Goal: Transaction & Acquisition: Purchase product/service

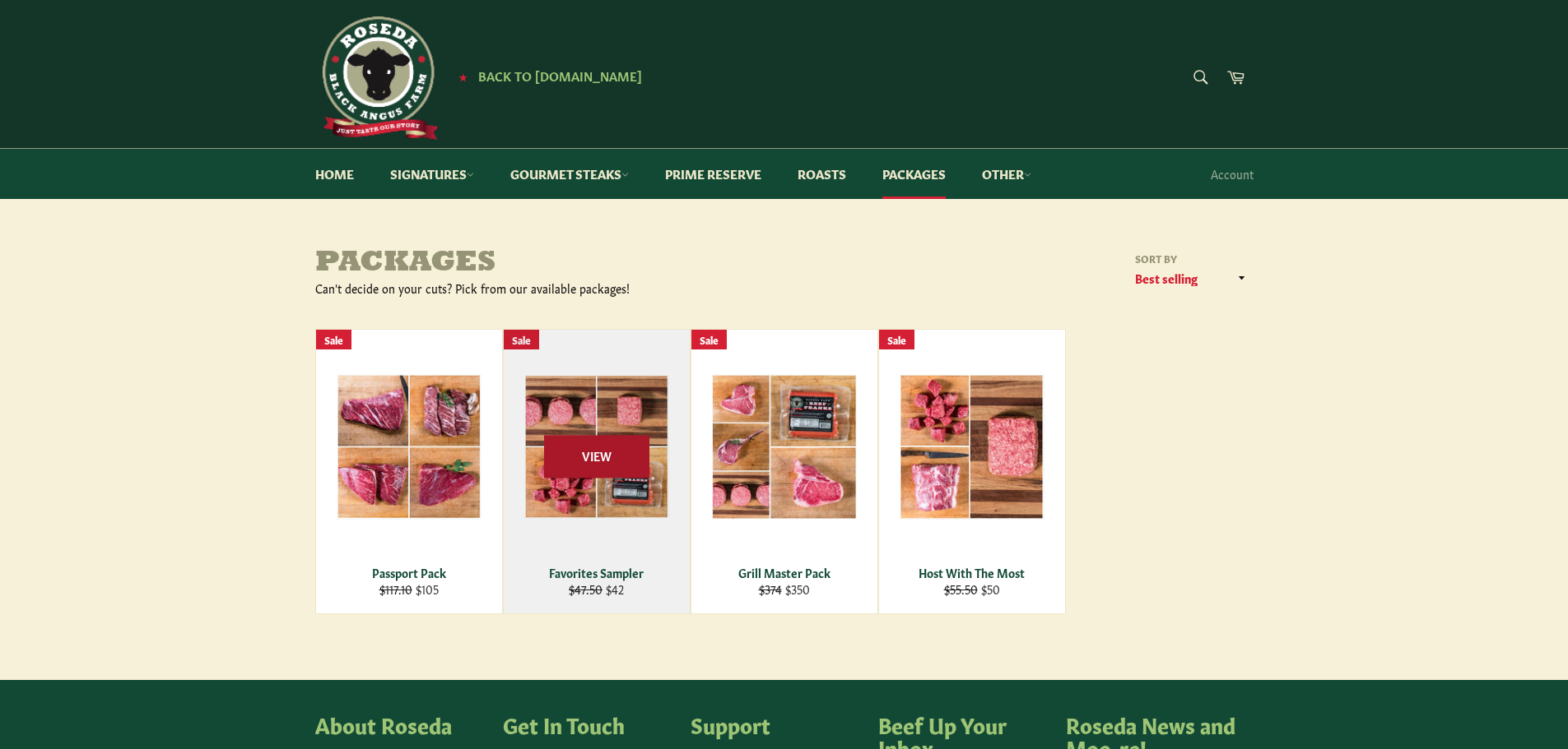
click at [634, 472] on span "View" at bounding box center [597, 456] width 106 height 42
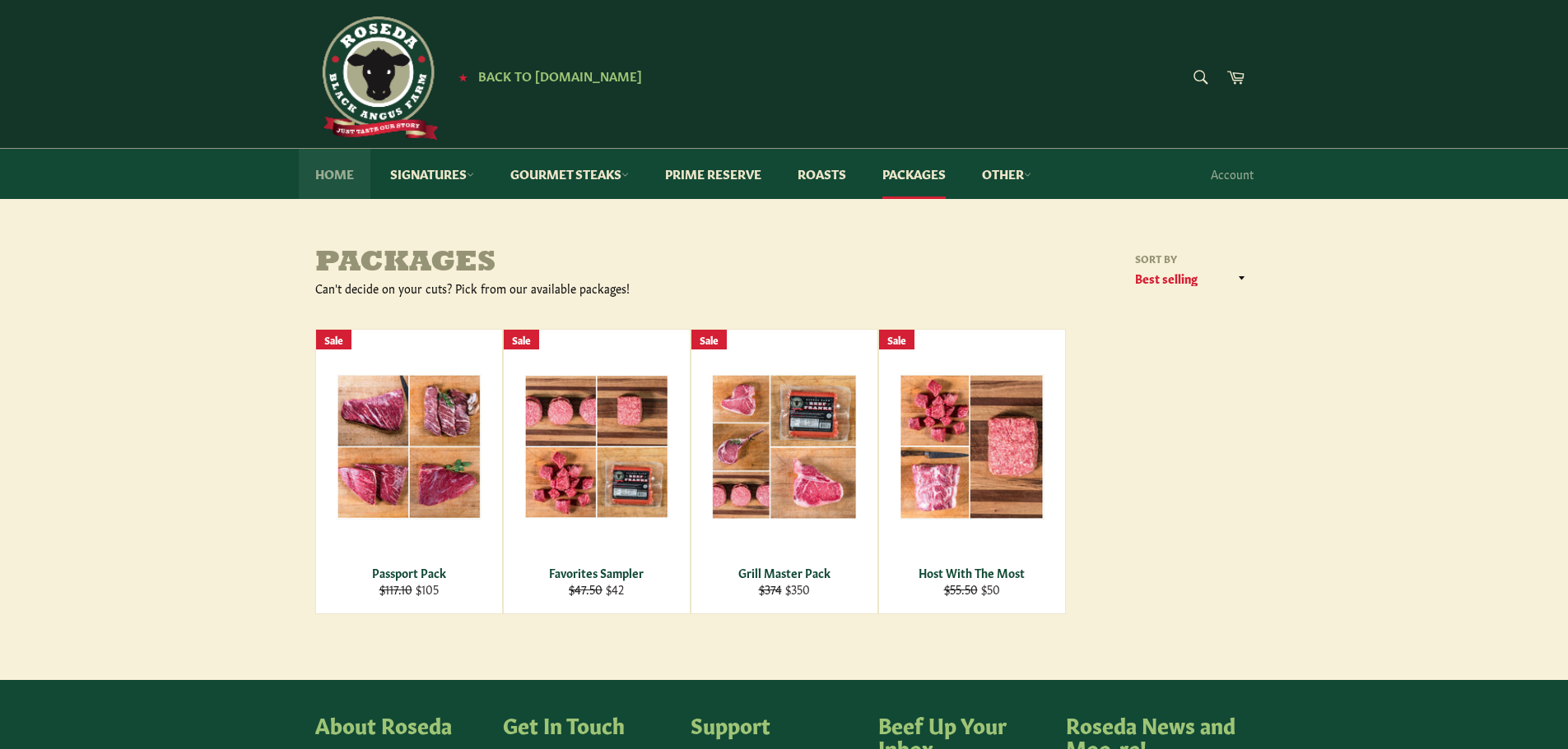
click at [333, 167] on link "Home" at bounding box center [334, 173] width 72 height 50
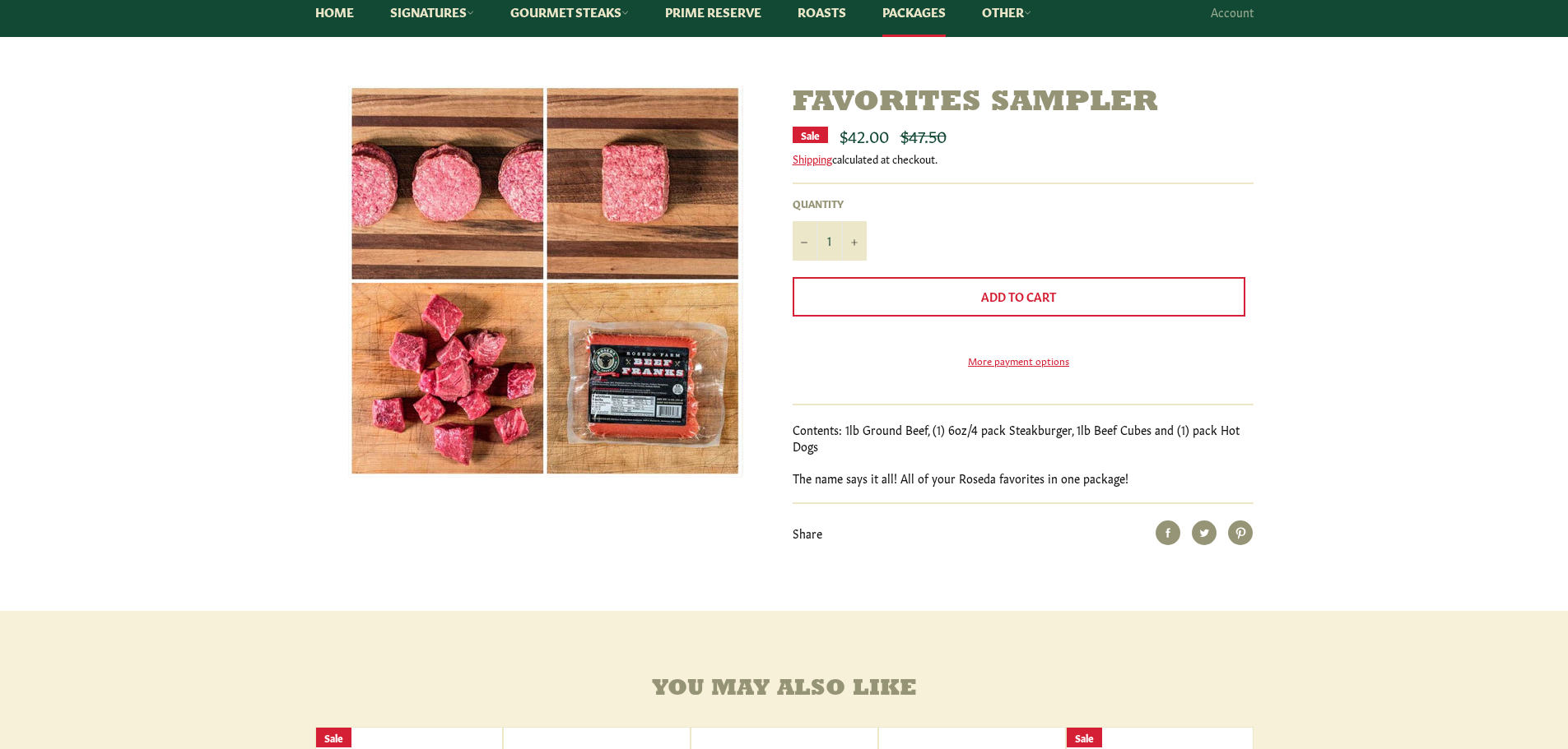
scroll to position [163, 0]
drag, startPoint x: 947, startPoint y: 456, endPoint x: 1002, endPoint y: 454, distance: 55.0
click at [1002, 453] on p "Contents: 1lb Ground Beef, (1) 6oz/4 pack Steakburger, 1lb Beef Cubes and (1) p…" at bounding box center [1023, 437] width 460 height 32
drag, startPoint x: 1040, startPoint y: 450, endPoint x: 1116, endPoint y: 458, distance: 76.4
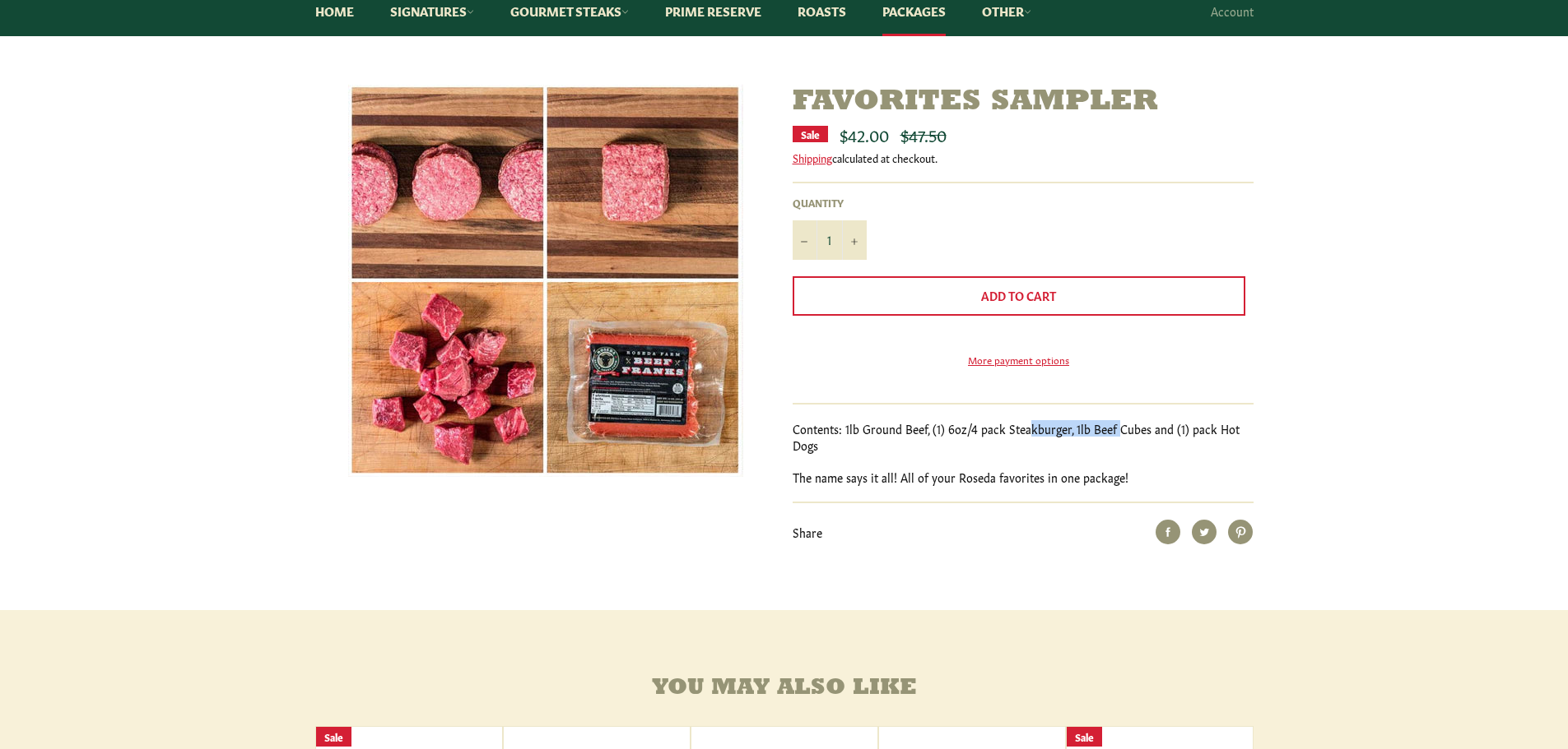
click at [1116, 453] on p "Contents: 1lb Ground Beef, (1) 6oz/4 pack Steakburger, 1lb Beef Cubes and (1) p…" at bounding box center [1023, 437] width 460 height 32
click at [1060, 483] on div "Contents: 1lb Ground Beef, (1) 6oz/4 pack Steakburger, 1lb Beef Cubes and (1) p…" at bounding box center [1023, 454] width 460 height 64
drag, startPoint x: 1062, startPoint y: 452, endPoint x: 1145, endPoint y: 459, distance: 83.3
click at [1145, 453] on p "Contents: 1lb Ground Beef, (1) 6oz/4 pack Steakburger, 1lb Beef Cubes and (1) p…" at bounding box center [1023, 437] width 460 height 32
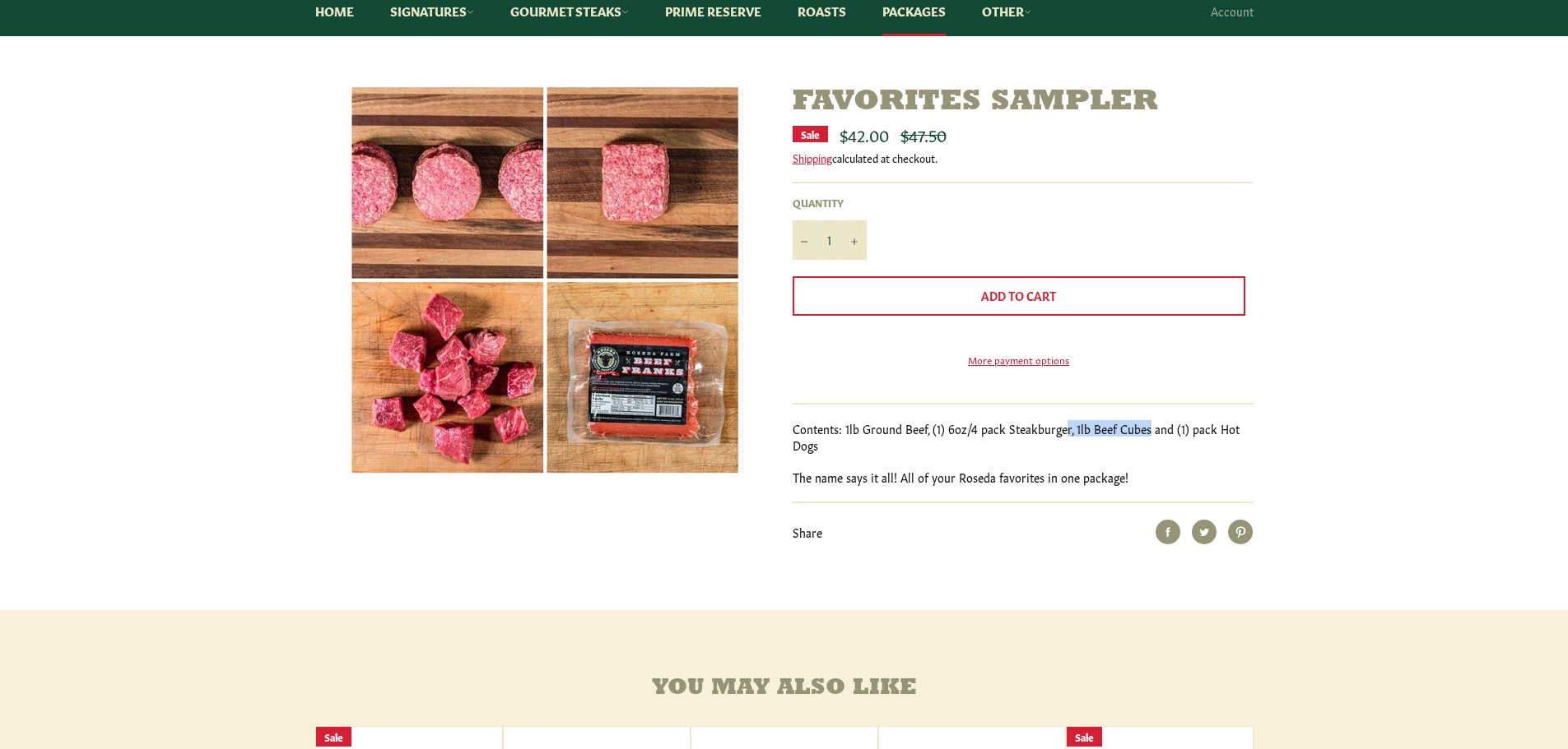
click at [1145, 453] on p "Contents: 1lb Ground Beef, (1) 6oz/4 pack Steakburger, 1lb Beef Cubes and (1) p…" at bounding box center [1023, 437] width 460 height 32
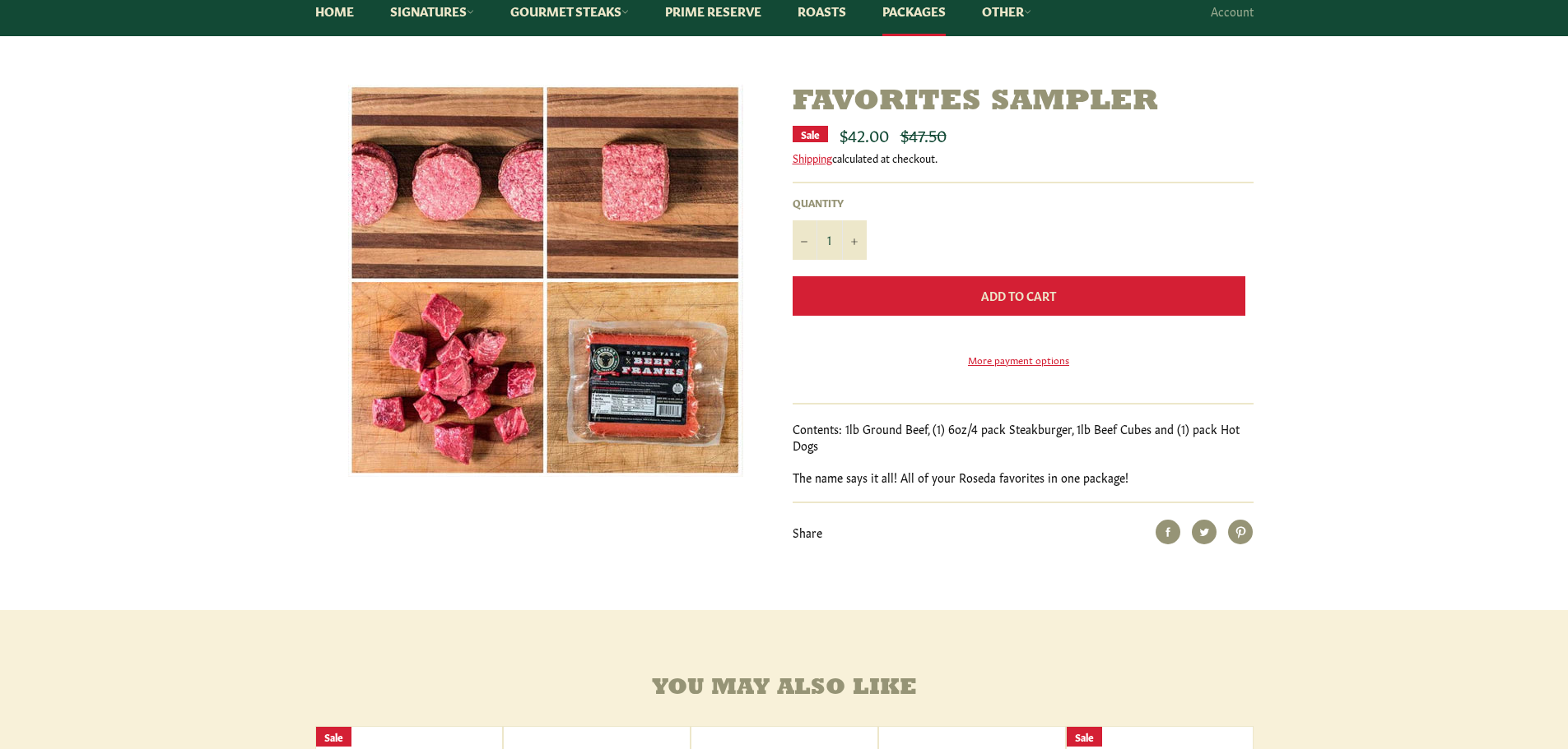
click at [861, 285] on button "Add to Cart" at bounding box center [1018, 296] width 452 height 40
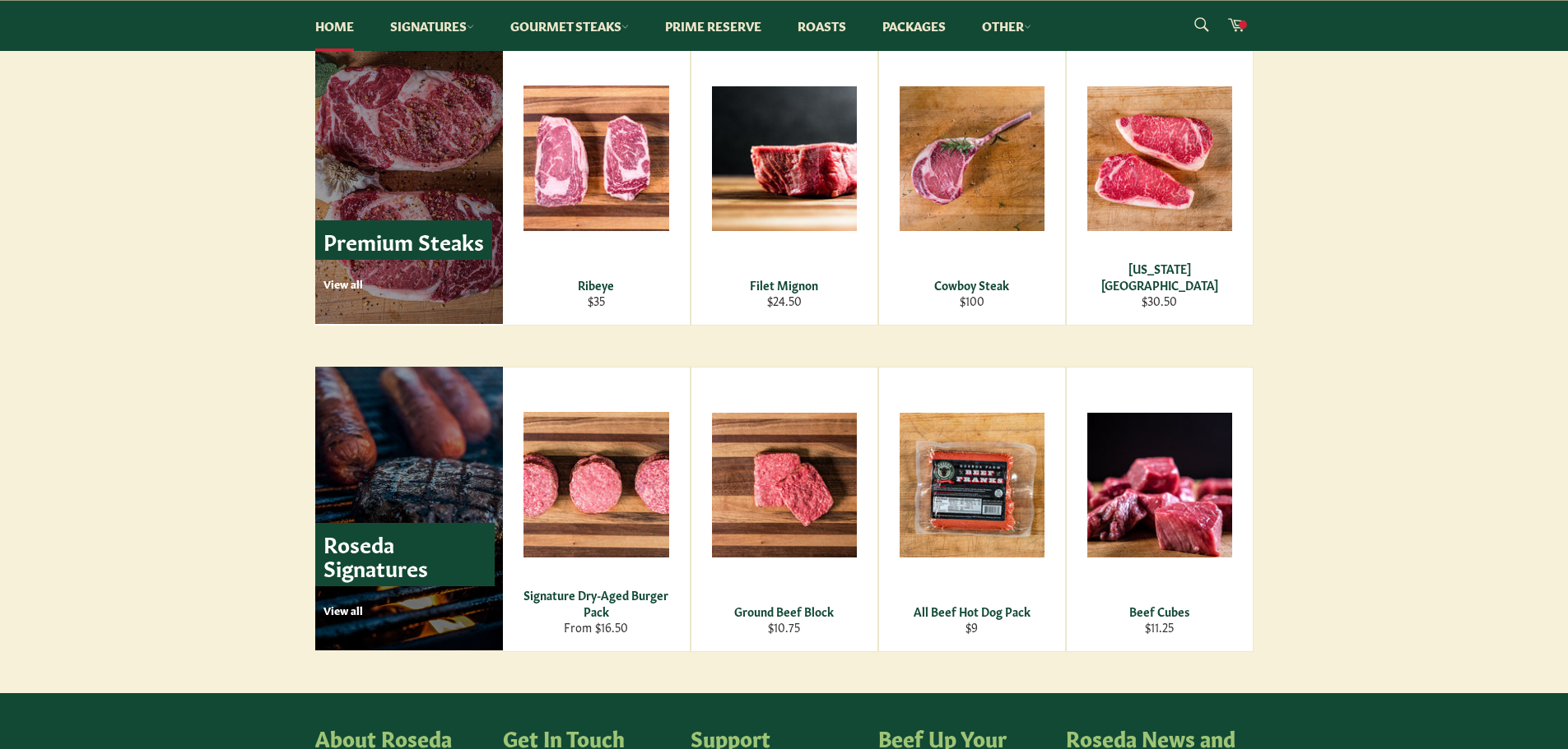
scroll to position [2259, 0]
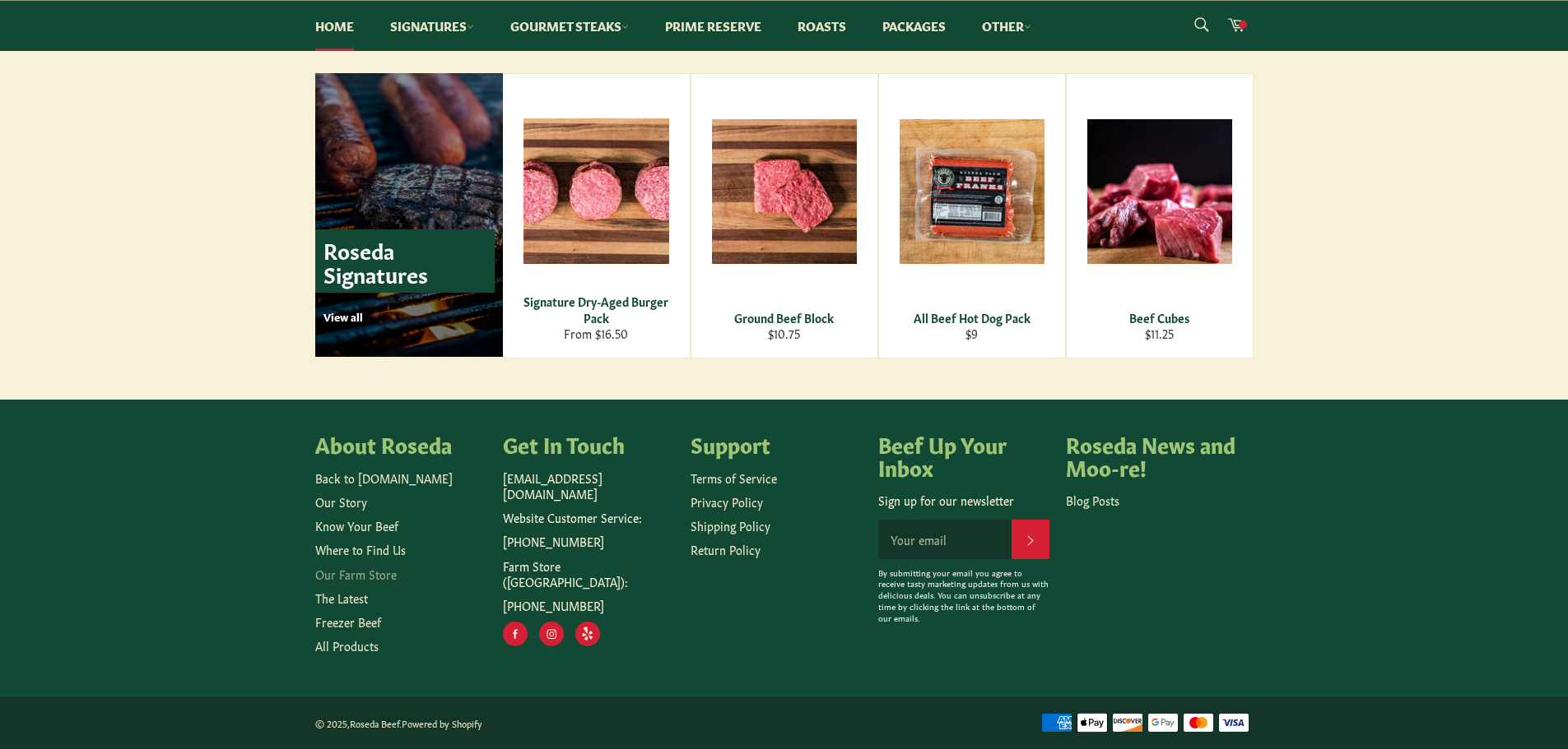
click at [381, 578] on link "Our Farm Store" at bounding box center [356, 574] width 82 height 16
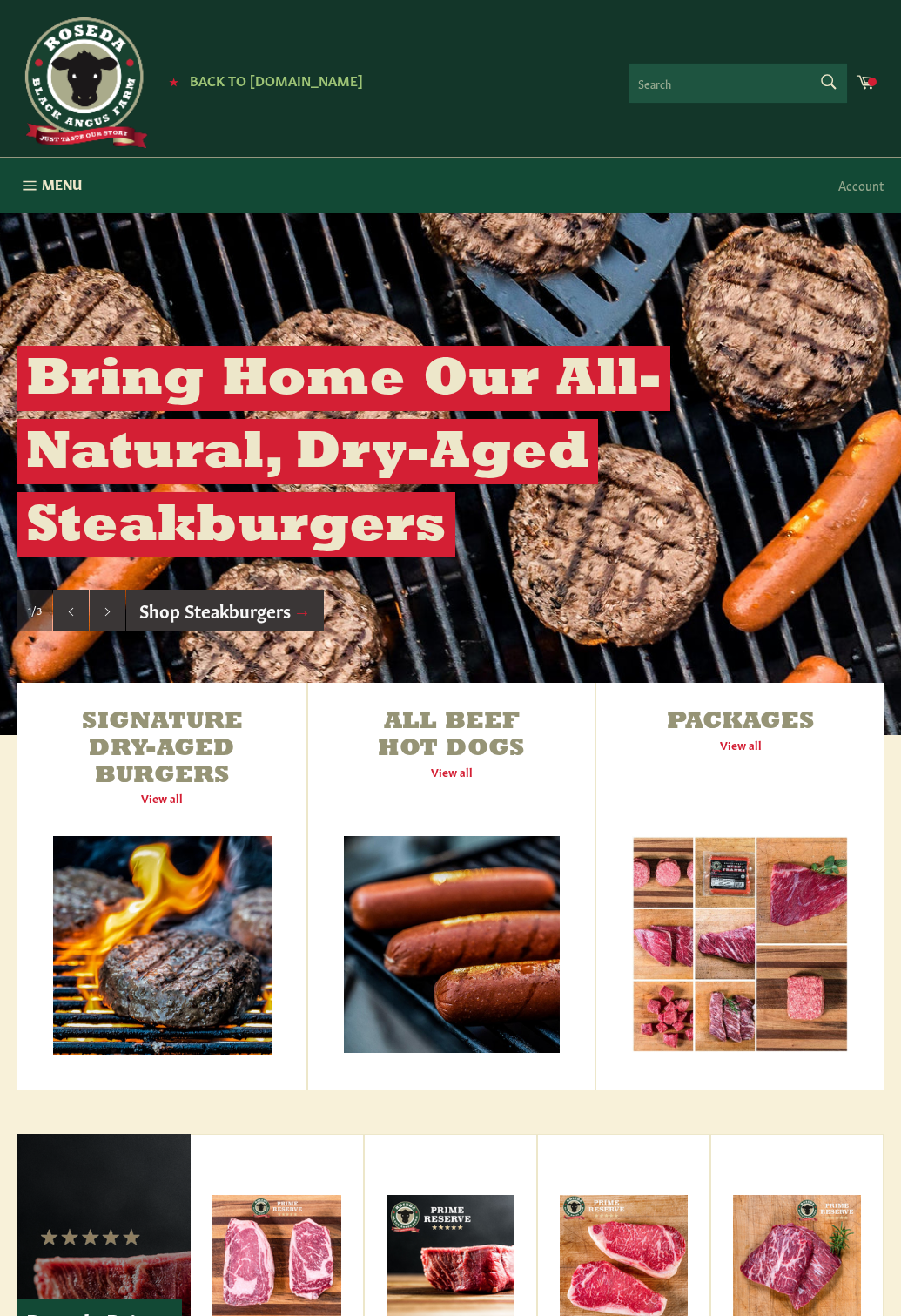
click at [820, 69] on form "Search Search" at bounding box center [738, 83] width 217 height 39
click at [808, 64] on button "Search" at bounding box center [827, 82] width 39 height 37
type input "bacon\"
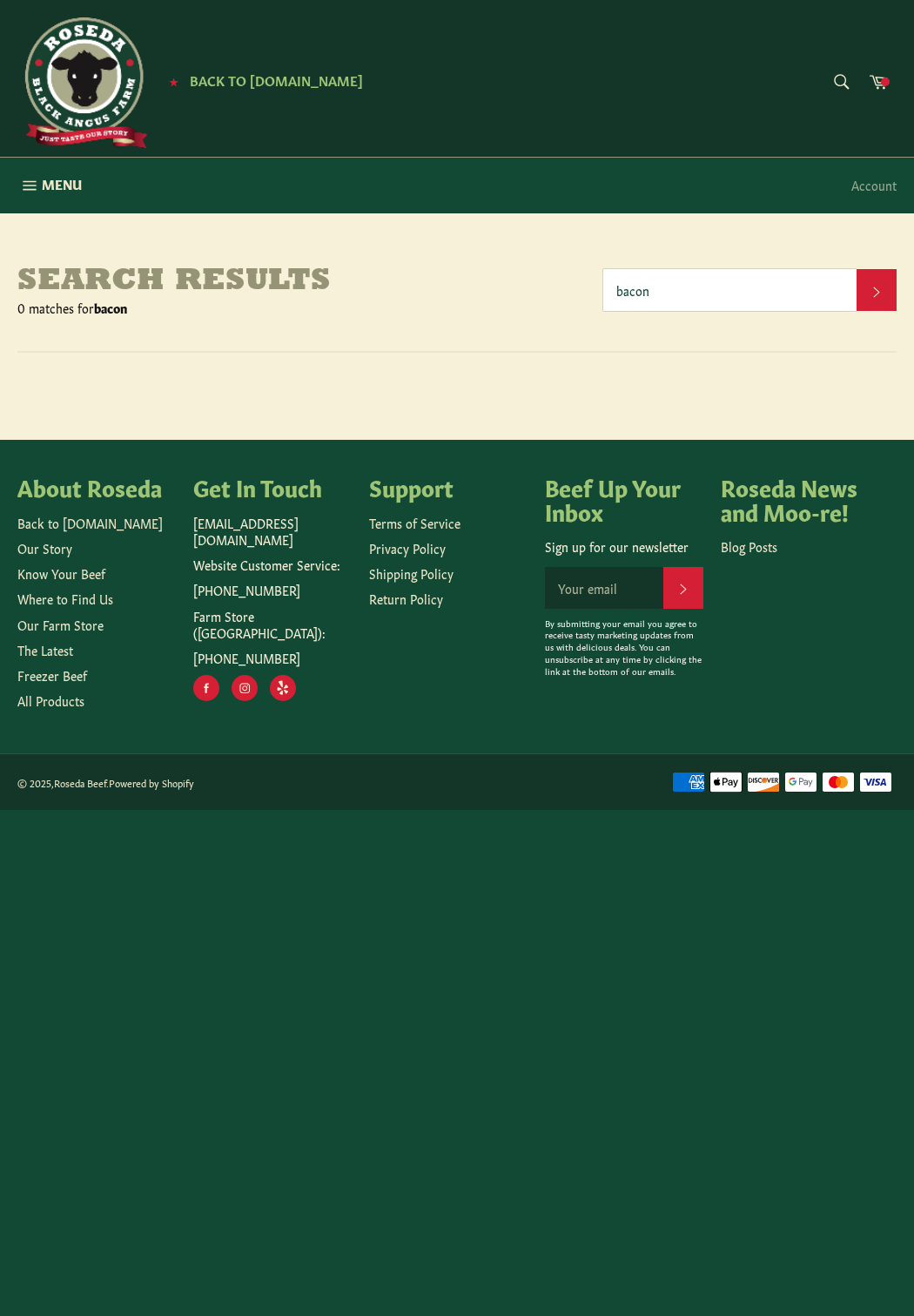
click at [698, 293] on input "bacon" at bounding box center [730, 290] width 253 height 42
click at [871, 277] on button "Search" at bounding box center [876, 290] width 40 height 42
click at [593, 265] on h1 "Search results" at bounding box center [310, 282] width 586 height 35
click at [64, 177] on span "Menu" at bounding box center [62, 183] width 40 height 18
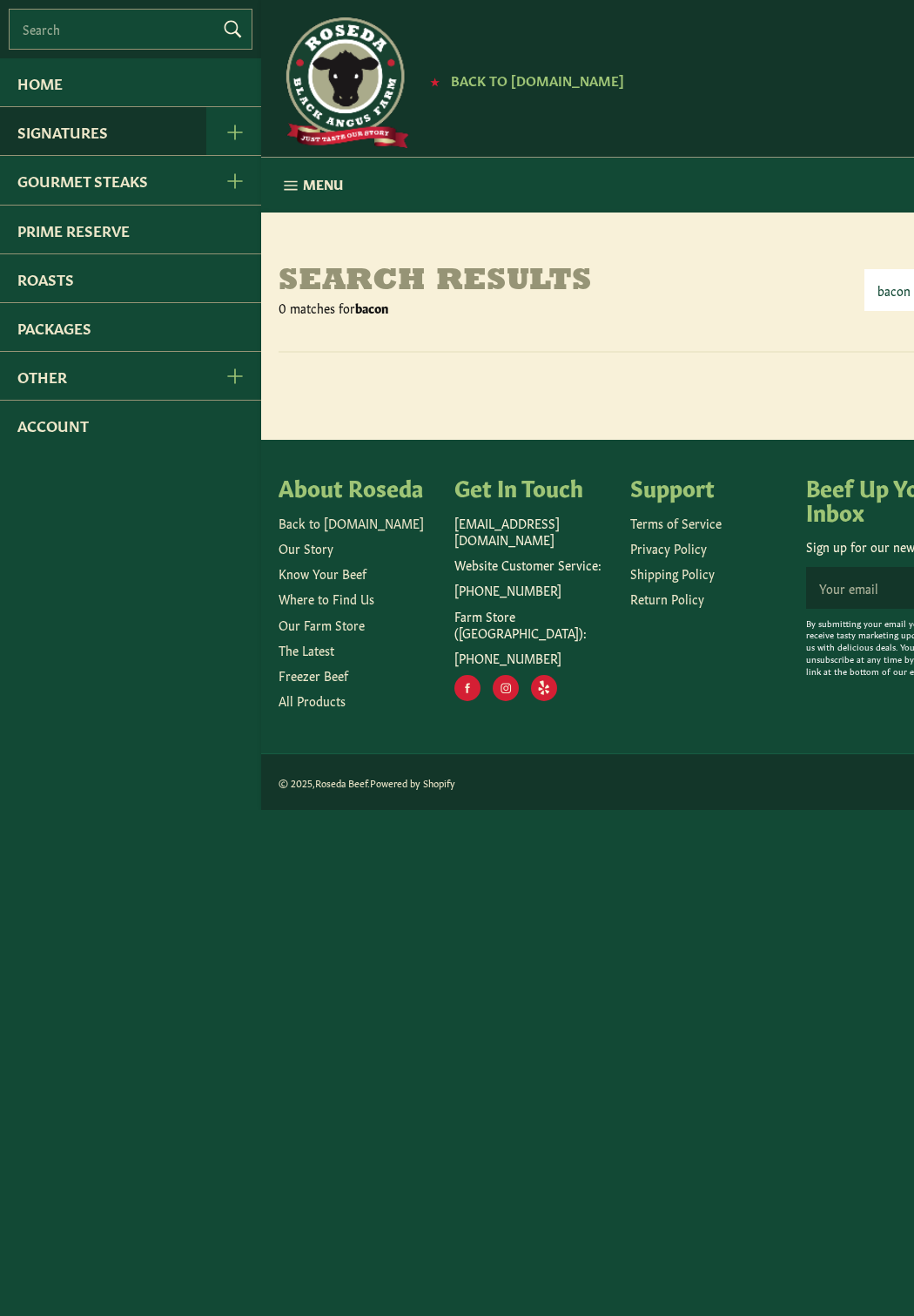
click at [126, 132] on link "Signatures" at bounding box center [103, 131] width 206 height 48
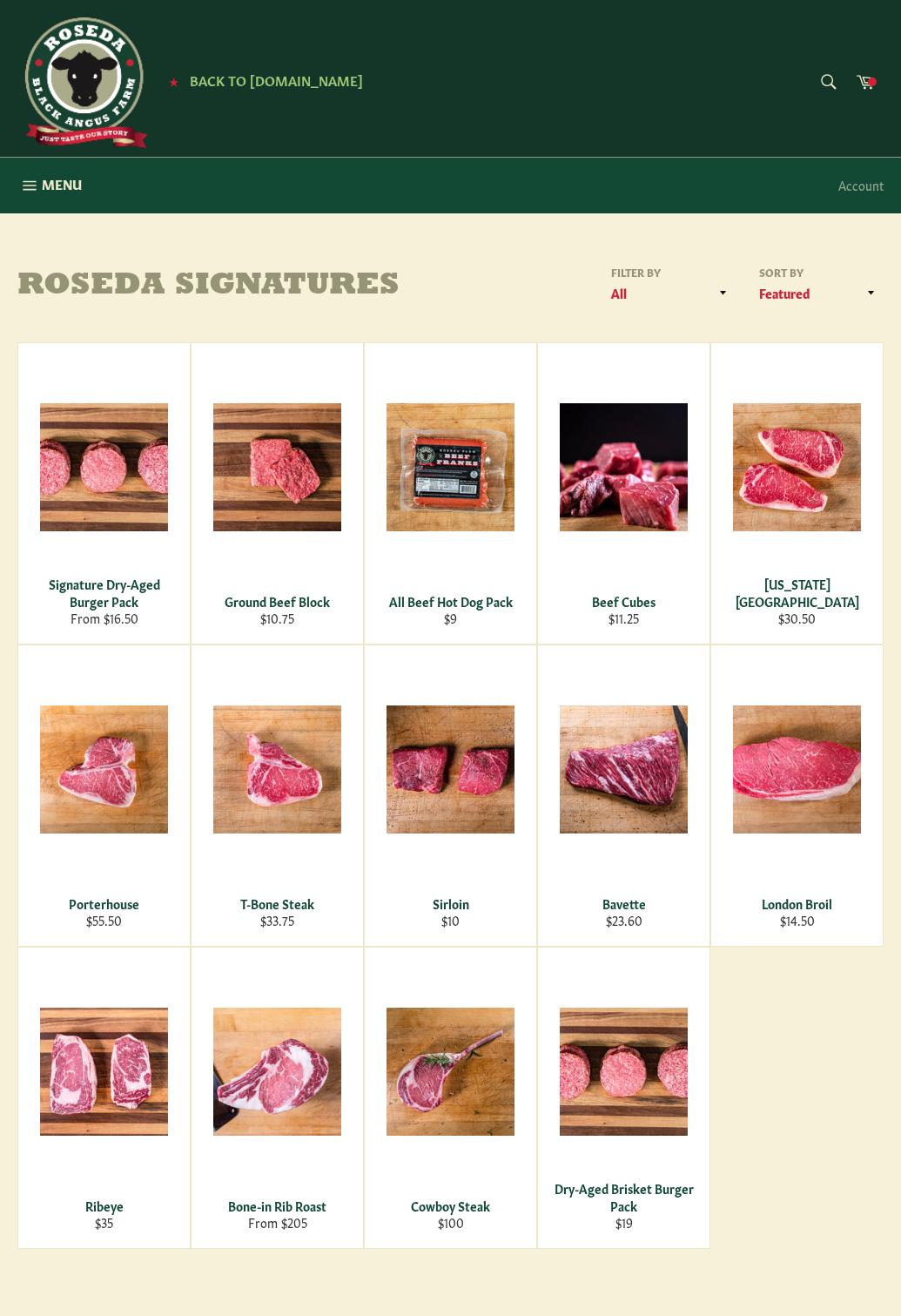
click at [449, 272] on h1 "Roseda Signatures" at bounding box center [234, 286] width 434 height 35
click at [79, 178] on span "Menu" at bounding box center [62, 183] width 40 height 18
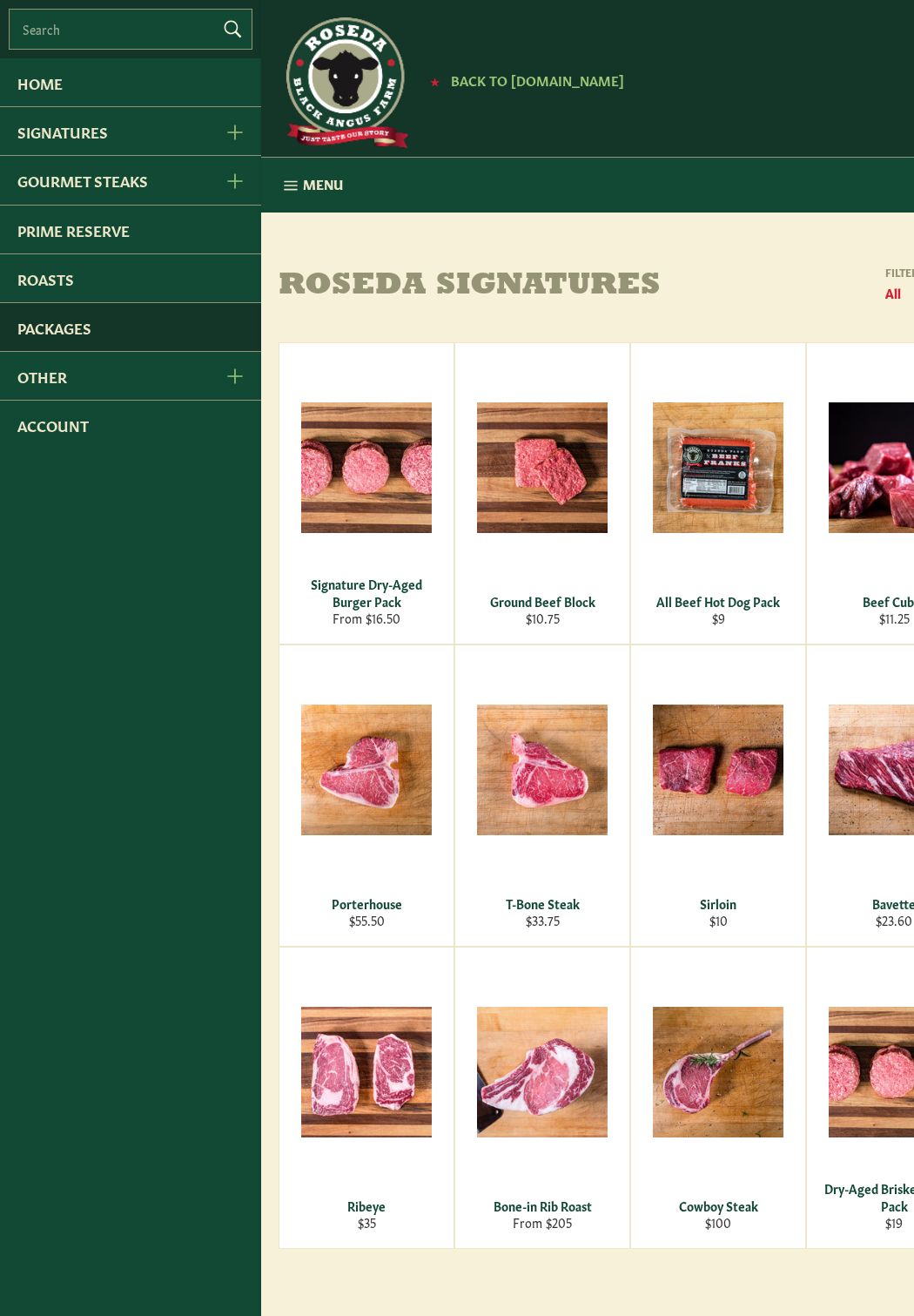
click at [52, 327] on link "Packages" at bounding box center [130, 327] width 261 height 48
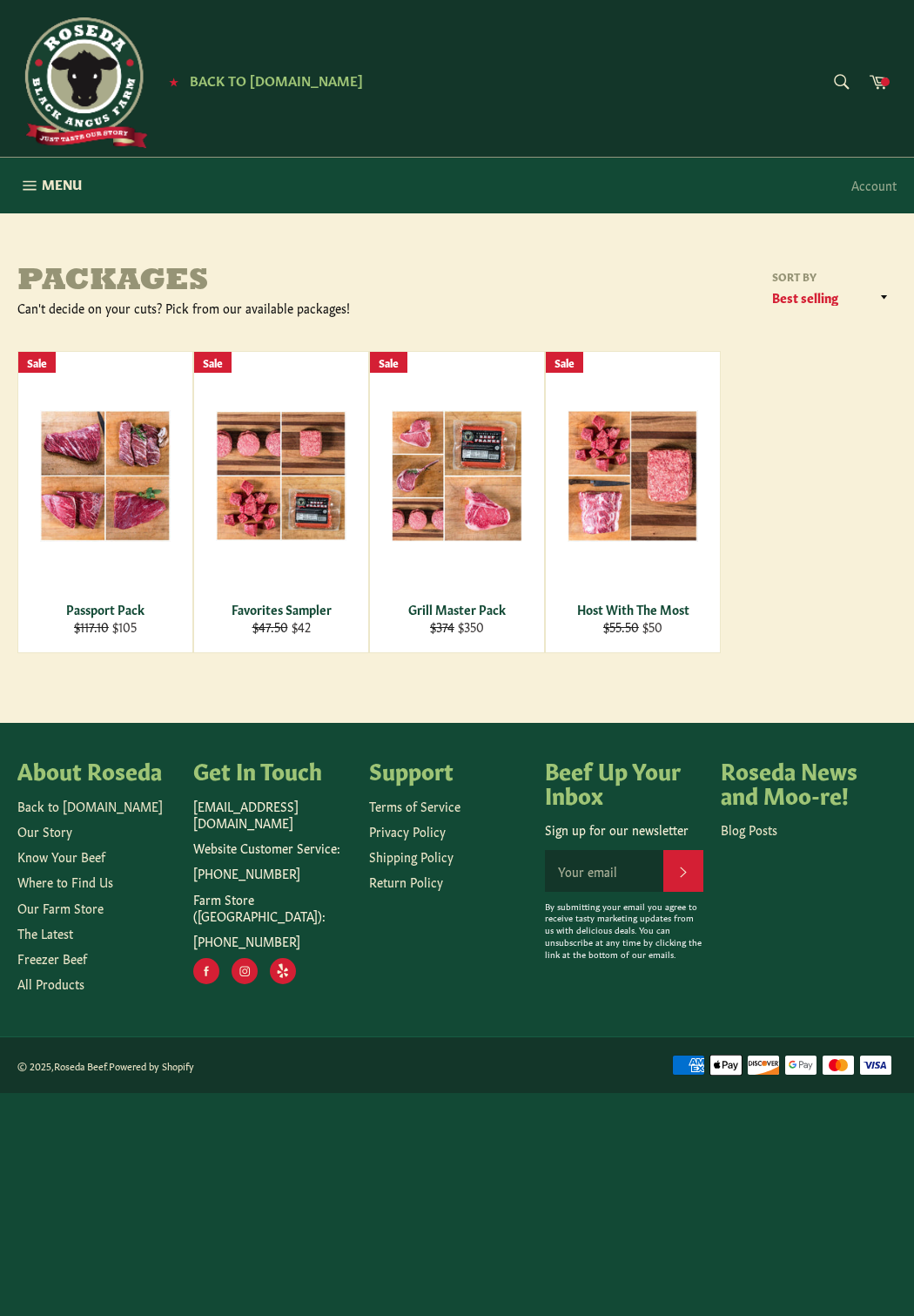
click at [612, 259] on div "Packages Can't decide on your cuts? Pick from our available packages! Sort by F…" at bounding box center [457, 652] width 914 height 880
click at [841, 531] on div "Passport Pack Regular price $117.10 Sale price $105 Sale View Favorites Sampler…" at bounding box center [457, 502] width 879 height 302
